Goal: Task Accomplishment & Management: Use online tool/utility

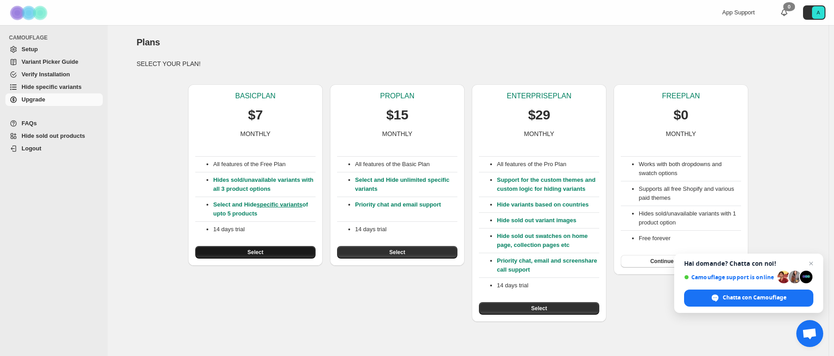
click at [271, 248] on button "Select" at bounding box center [255, 252] width 120 height 13
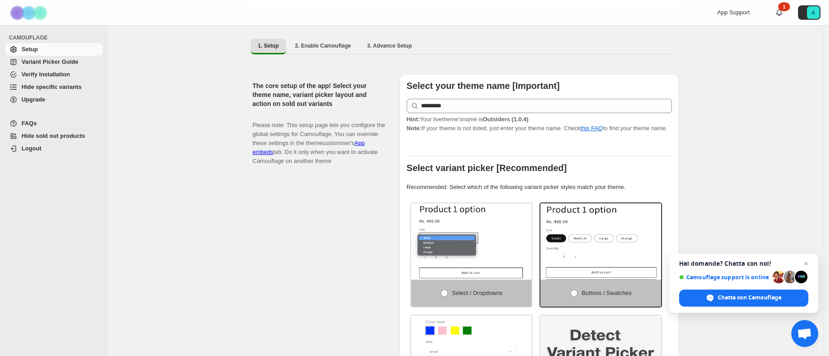
scroll to position [237, 0]
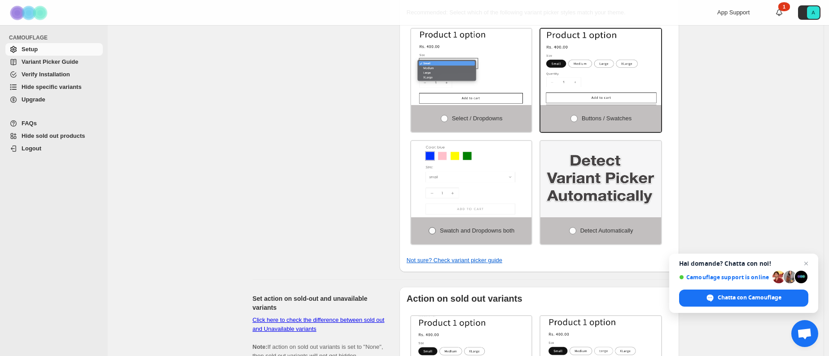
click at [459, 232] on span "Swatch and Dropdowns both" at bounding box center [477, 230] width 75 height 7
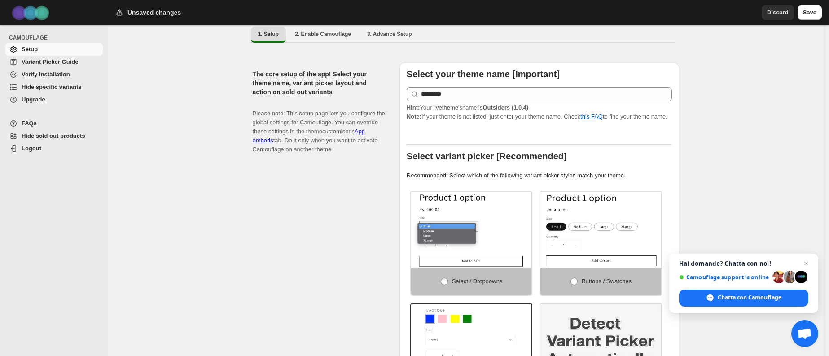
scroll to position [246, 0]
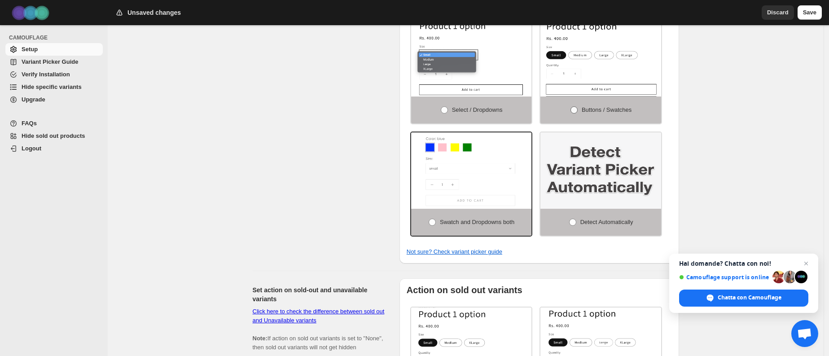
click at [575, 109] on span at bounding box center [574, 109] width 7 height 7
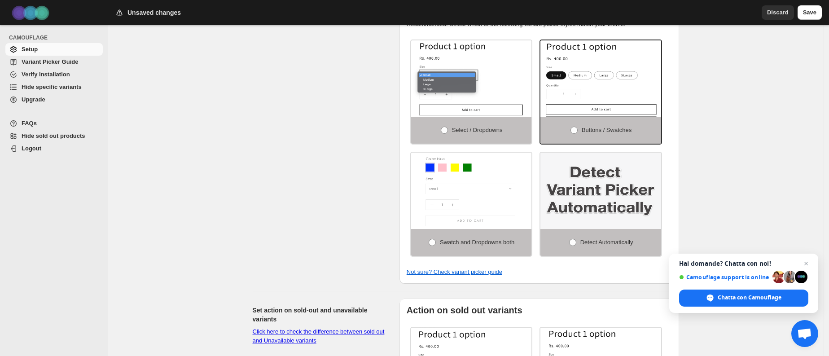
scroll to position [0, 0]
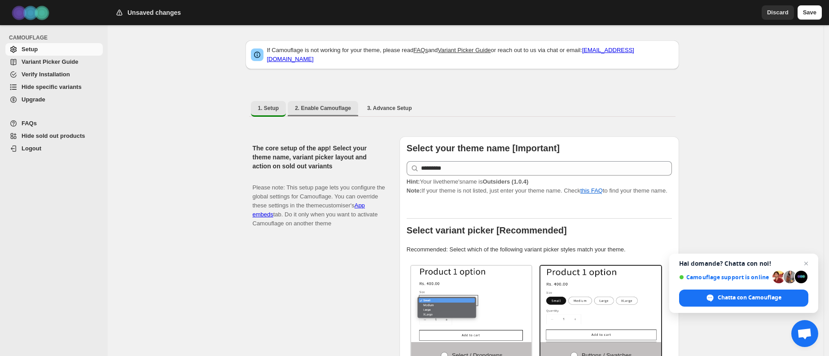
click at [329, 105] on span "2. Enable Camouflage" at bounding box center [323, 108] width 56 height 7
select select "**********"
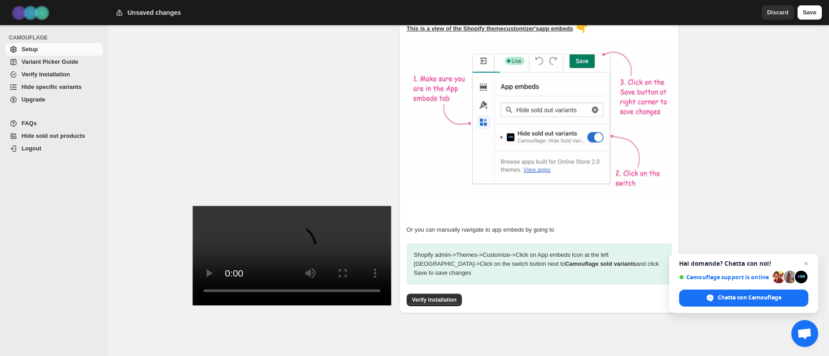
scroll to position [0, 0]
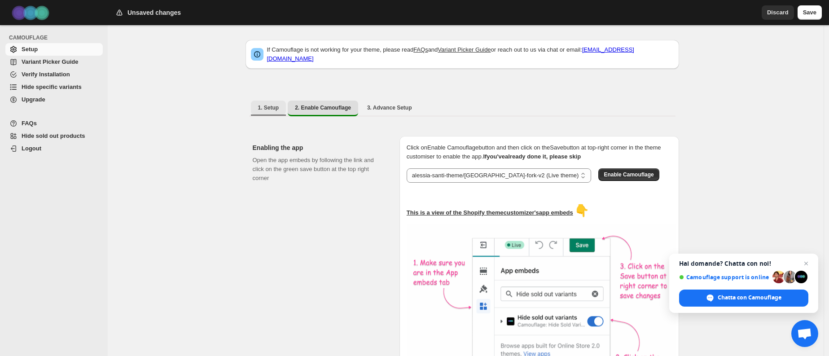
click at [281, 107] on button "1. Setup" at bounding box center [268, 108] width 35 height 14
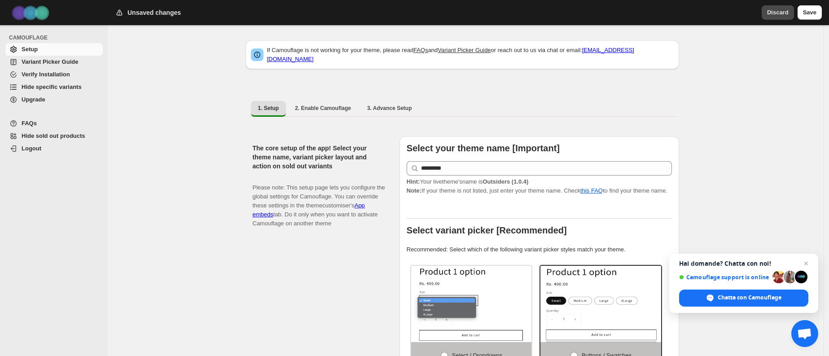
click at [768, 9] on span "Discard" at bounding box center [778, 12] width 22 height 9
